Goal: Transaction & Acquisition: Purchase product/service

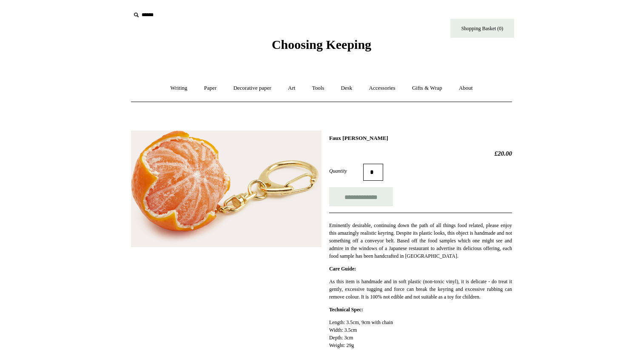
click at [151, 16] on input "text" at bounding box center [183, 15] width 105 height 16
type input "*******"
click at [223, 7] on input "*" at bounding box center [227, 14] width 9 height 15
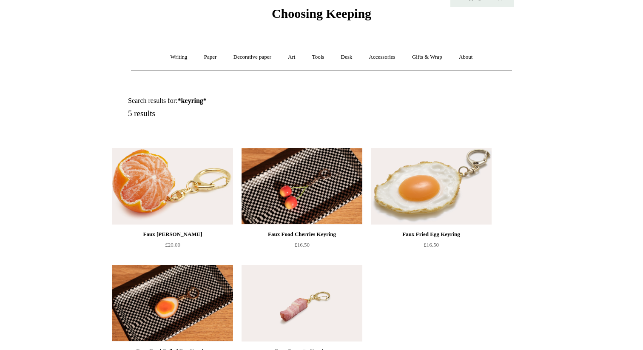
scroll to position [37, 0]
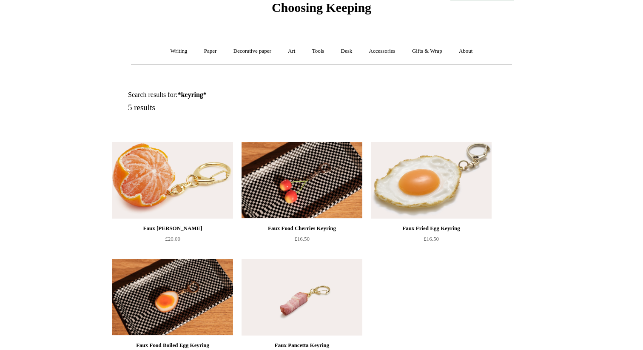
click at [406, 190] on img at bounding box center [431, 180] width 121 height 77
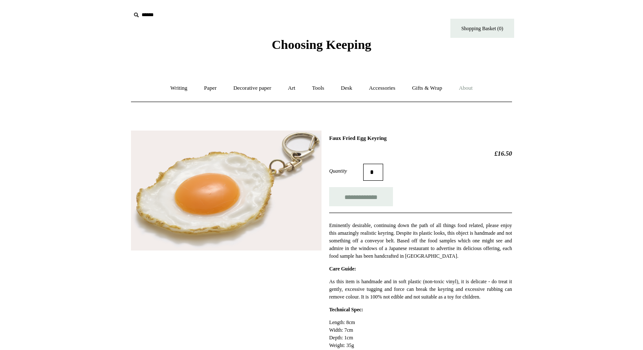
drag, startPoint x: 242, startPoint y: 204, endPoint x: 461, endPoint y: 87, distance: 248.6
click at [0, 0] on html "Menu Choosing Keeping * Shipping Information Shopping Basket (0) * ⤺ + +" at bounding box center [321, 318] width 643 height 637
